Goal: Information Seeking & Learning: Learn about a topic

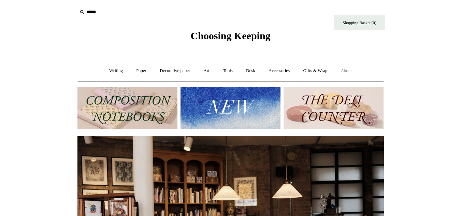
click at [353, 71] on link "About +" at bounding box center [346, 71] width 24 height 18
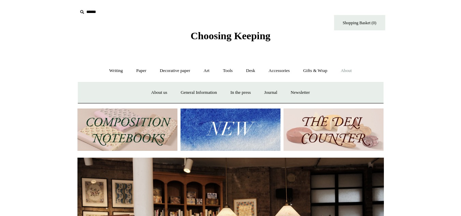
click at [353, 73] on link "About -" at bounding box center [346, 71] width 24 height 18
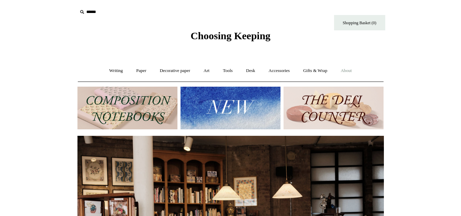
click at [353, 73] on link "About +" at bounding box center [346, 71] width 24 height 18
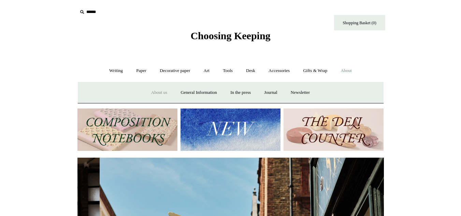
click at [162, 92] on link "About us" at bounding box center [159, 93] width 28 height 18
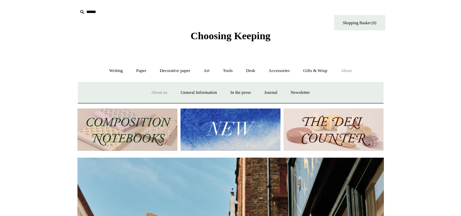
scroll to position [0, 306]
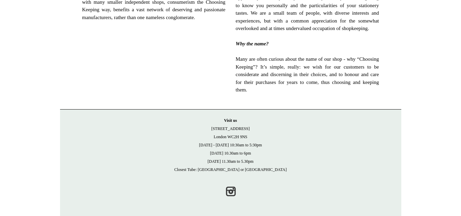
scroll to position [500, 0]
